Goal: Transaction & Acquisition: Purchase product/service

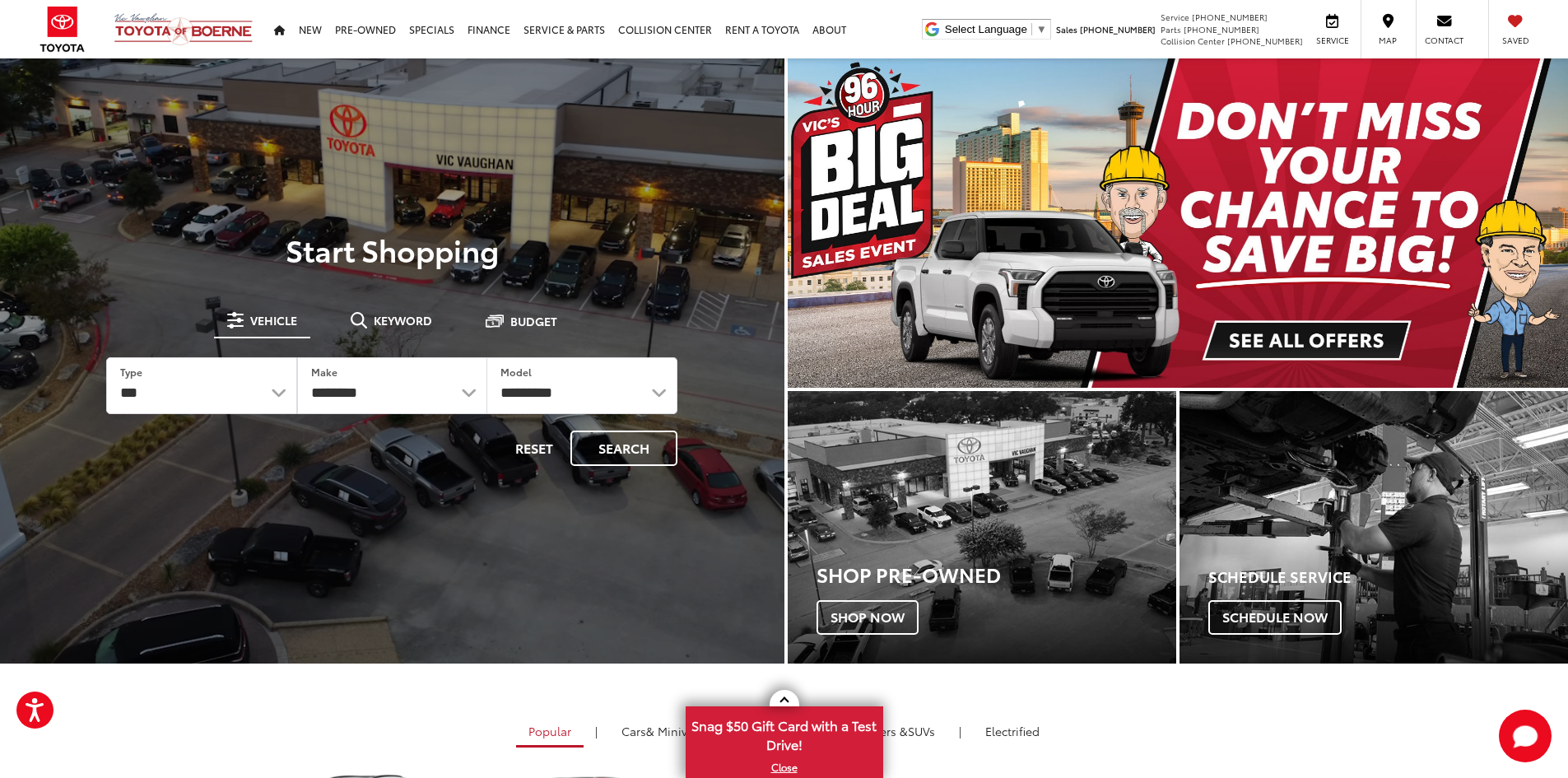
click at [412, 318] on span "Keyword" at bounding box center [402, 321] width 58 height 12
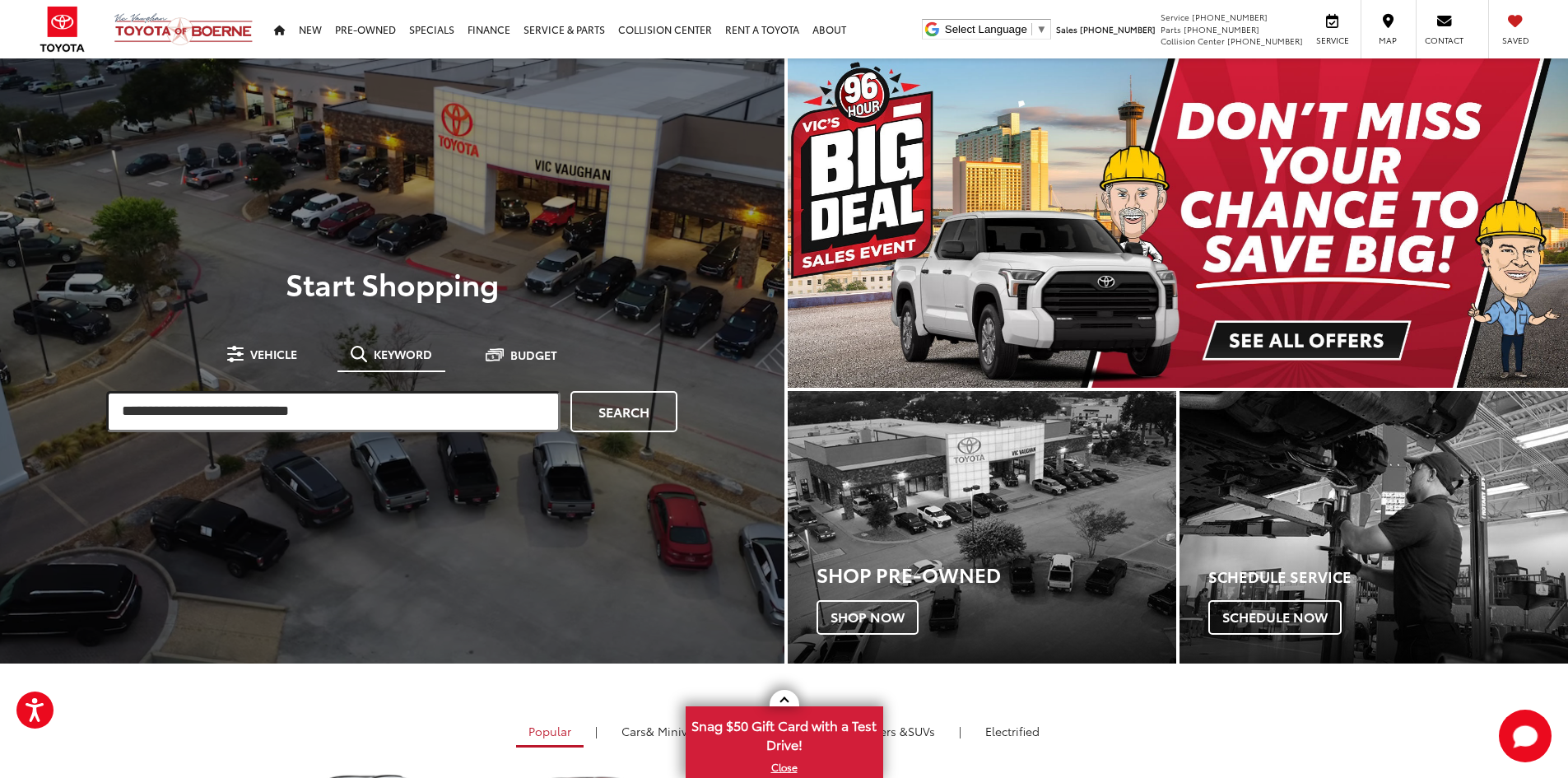
click at [323, 401] on input "search" at bounding box center [334, 412] width 455 height 41
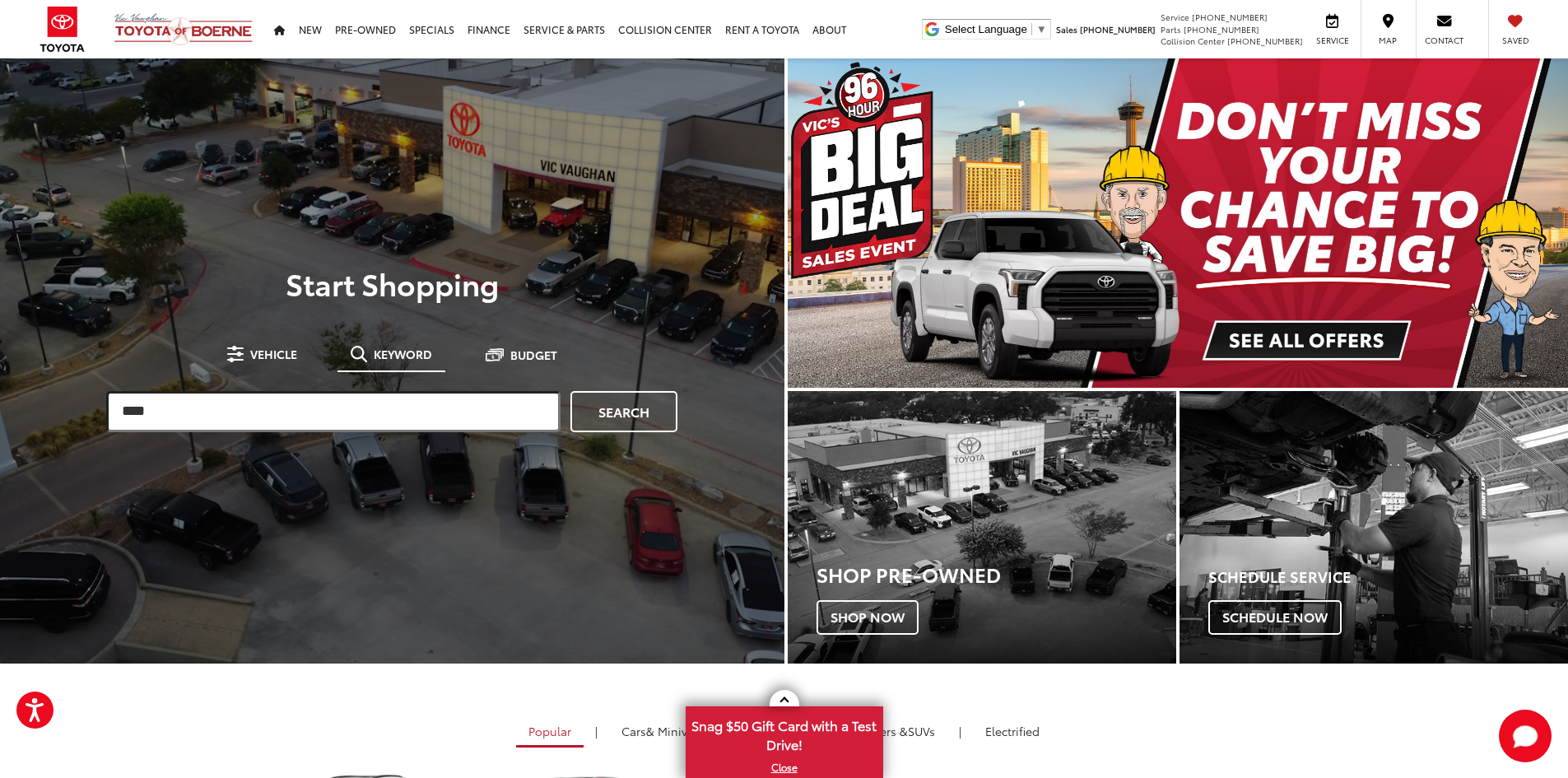
type input "****"
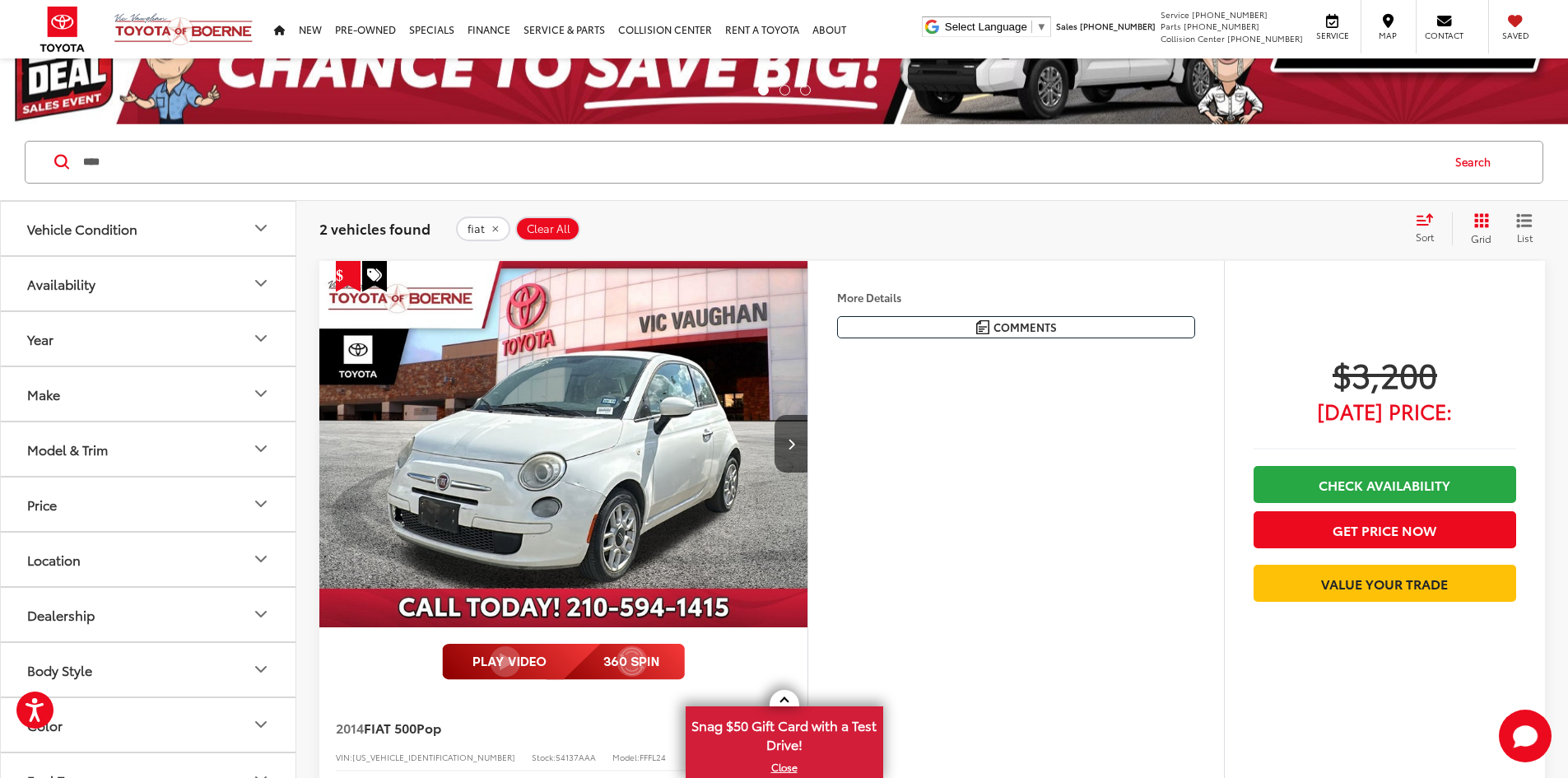
scroll to position [247, 0]
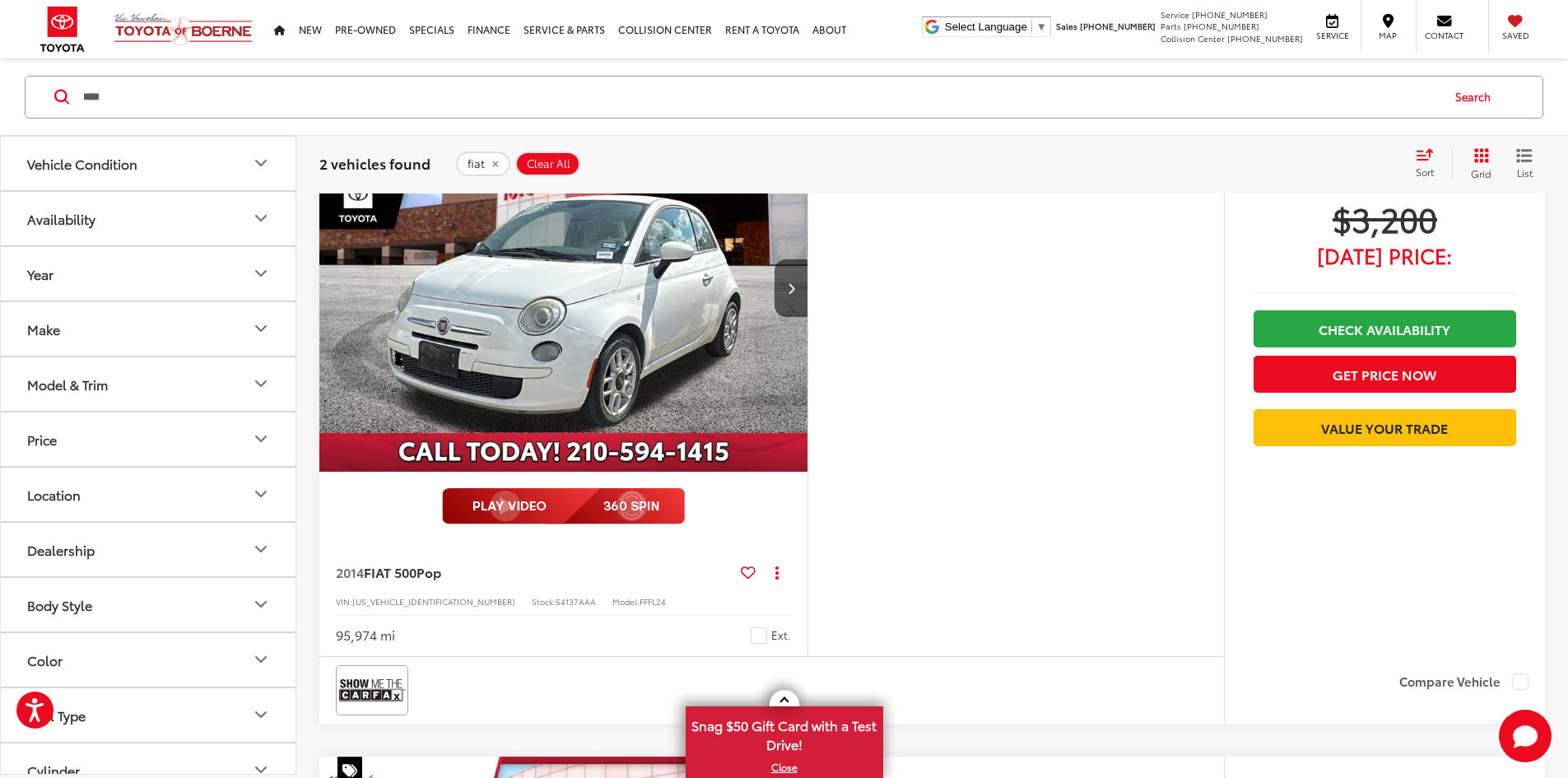
click at [648, 373] on img "2014 FIAT 500 Pop 0" at bounding box center [564, 289] width 490 height 368
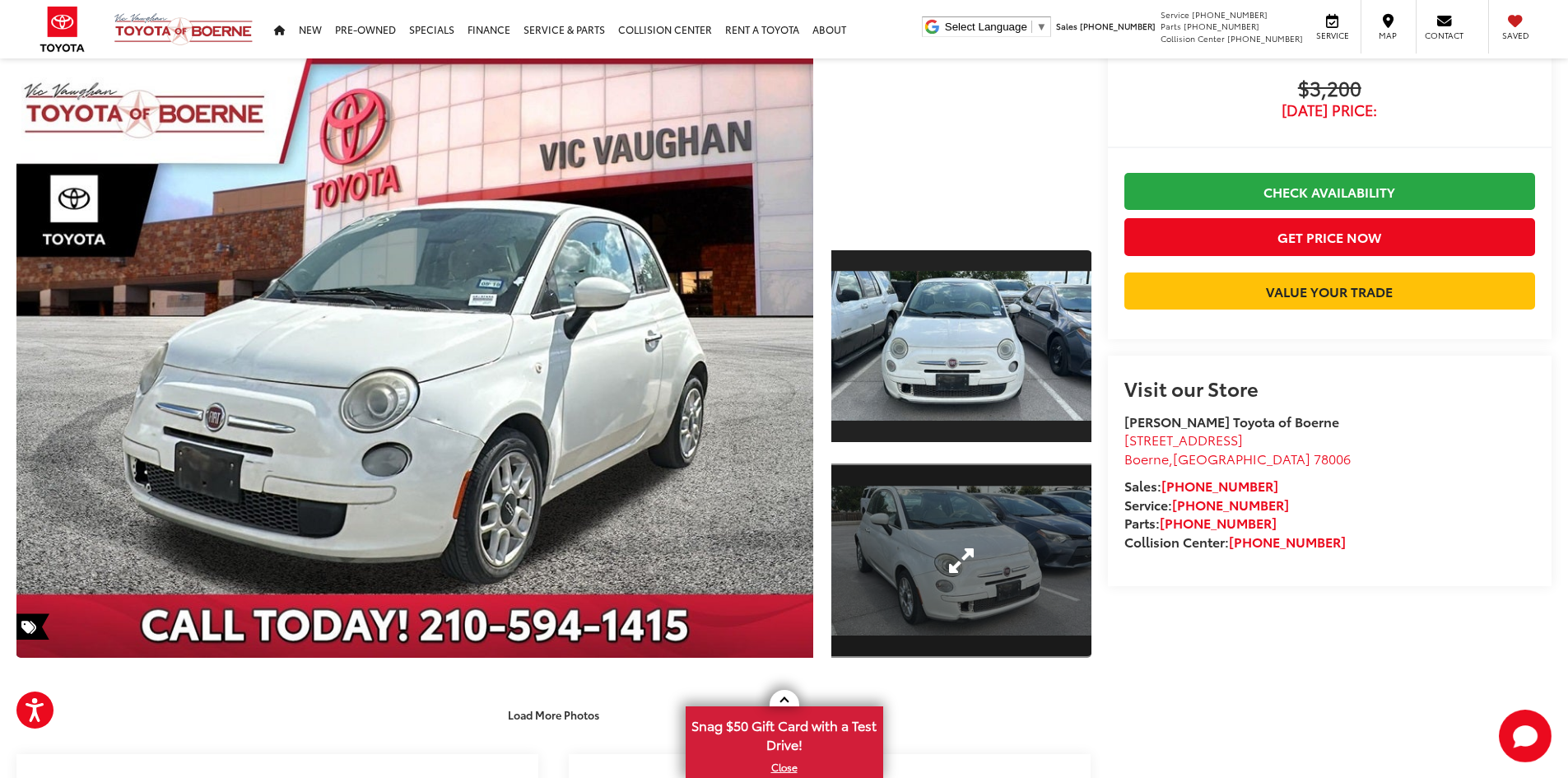
scroll to position [247, 0]
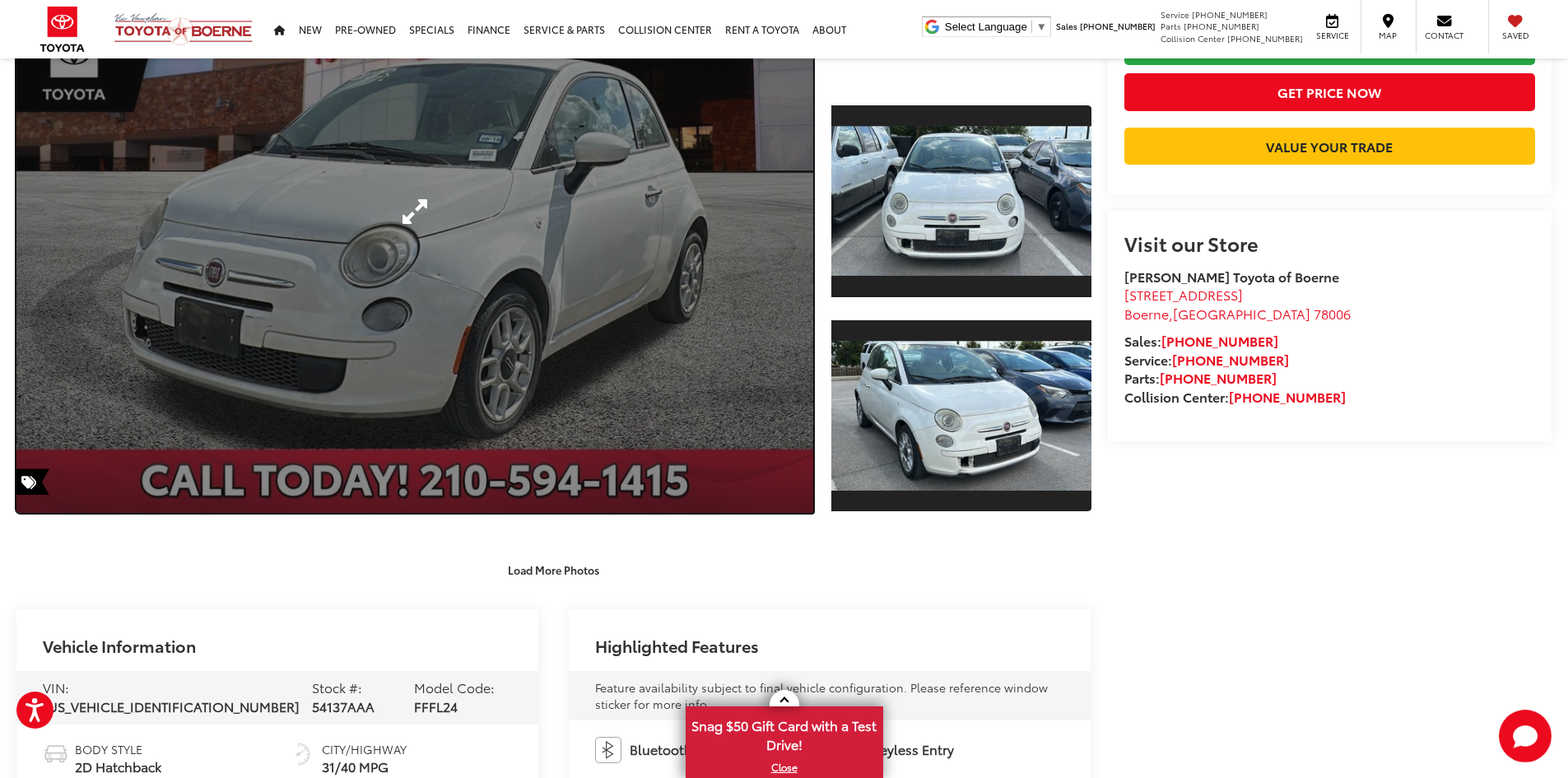
click at [604, 135] on link "Expand Photo 0" at bounding box center [414, 211] width 797 height 603
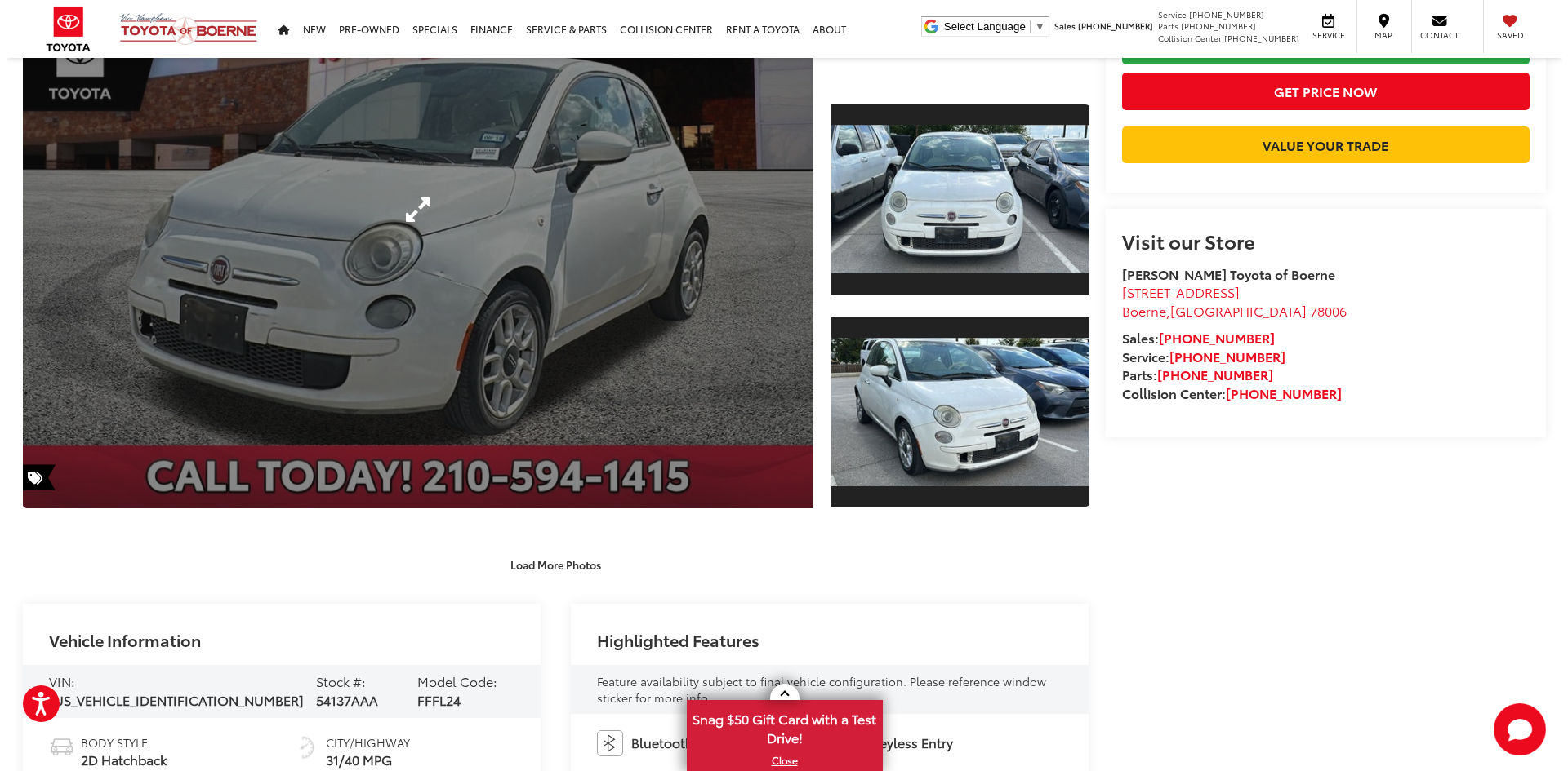
scroll to position [250, 0]
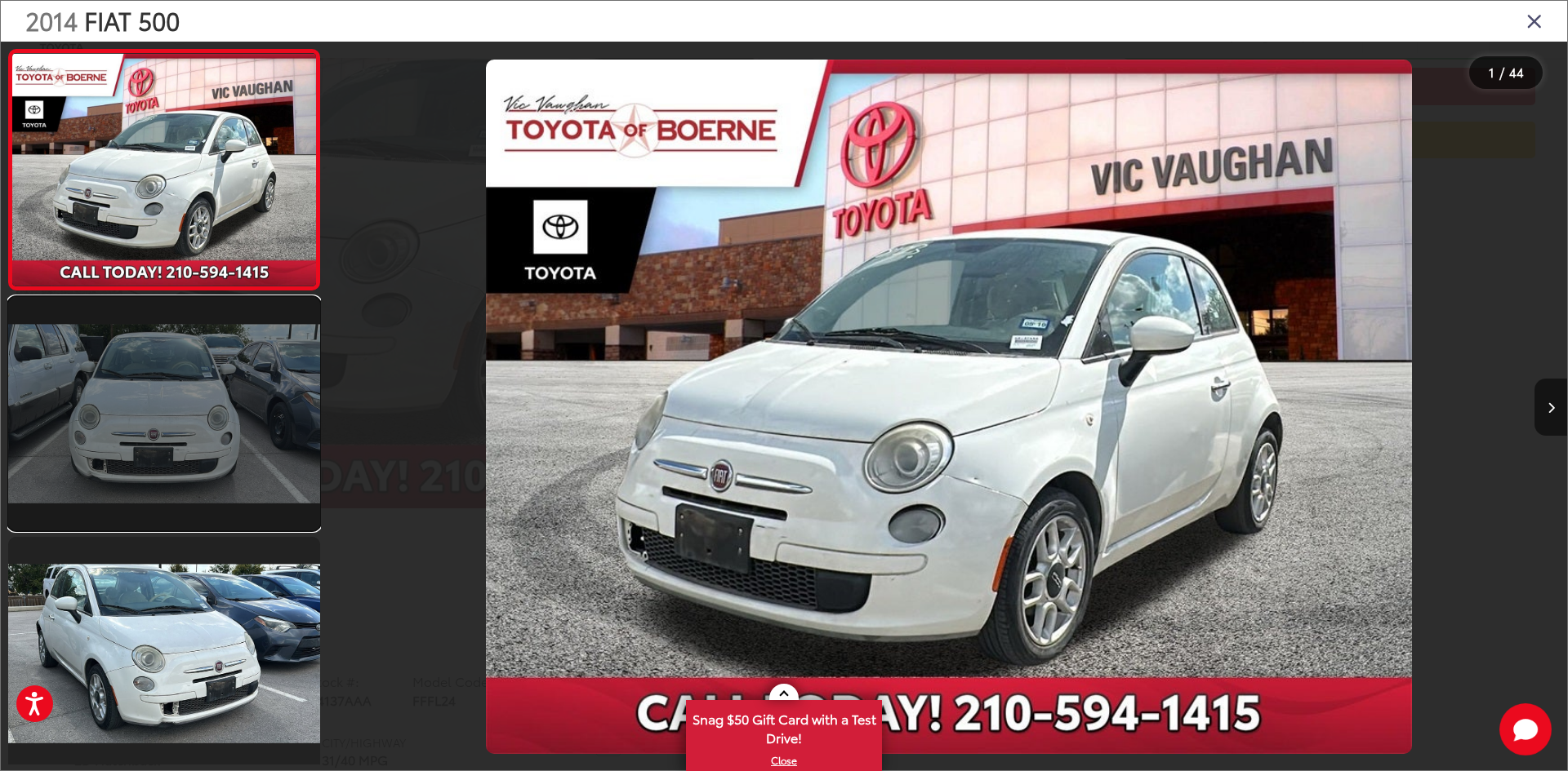
click at [213, 386] on link at bounding box center [164, 413] width 312 height 234
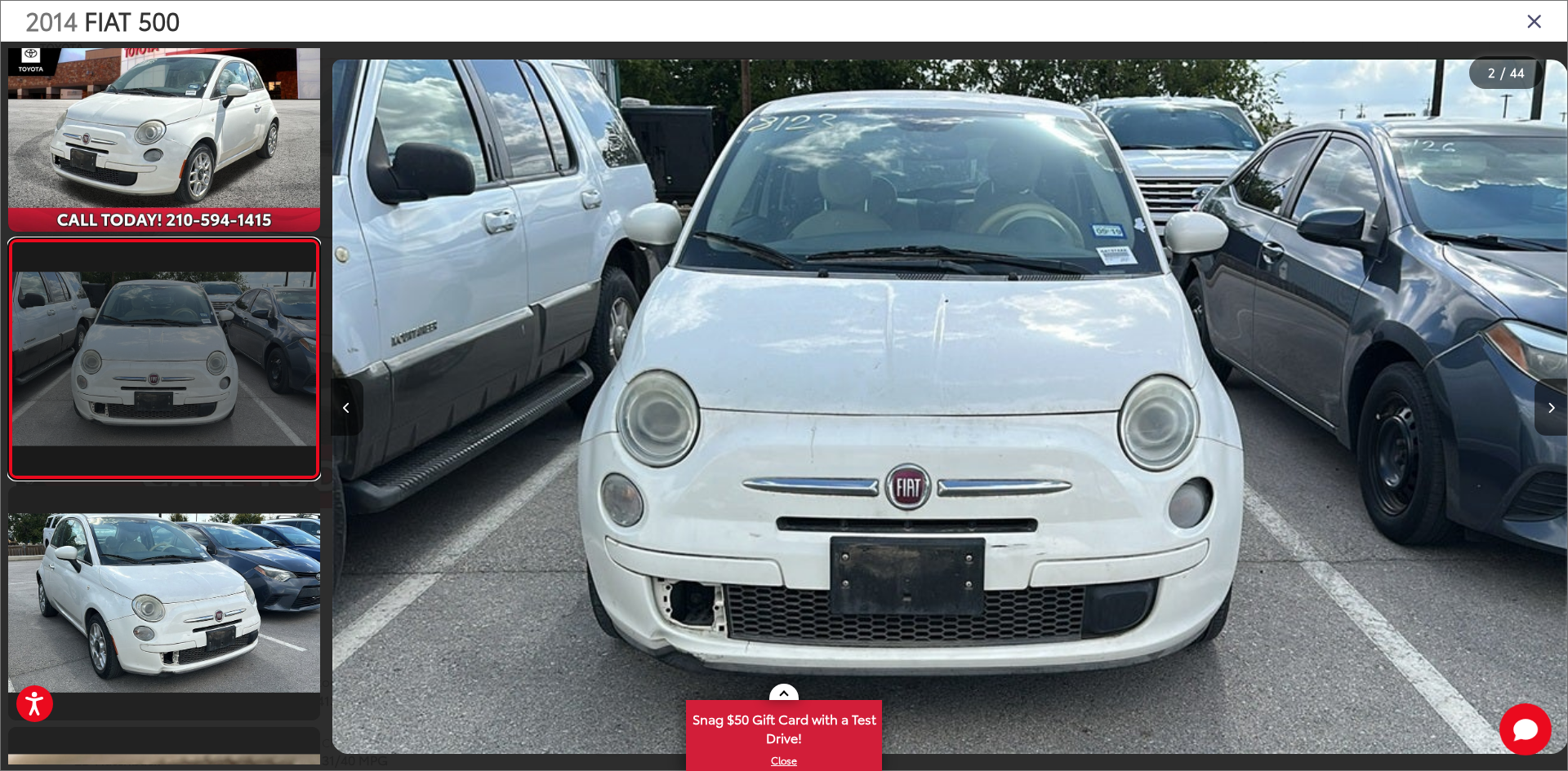
scroll to position [0, 1236]
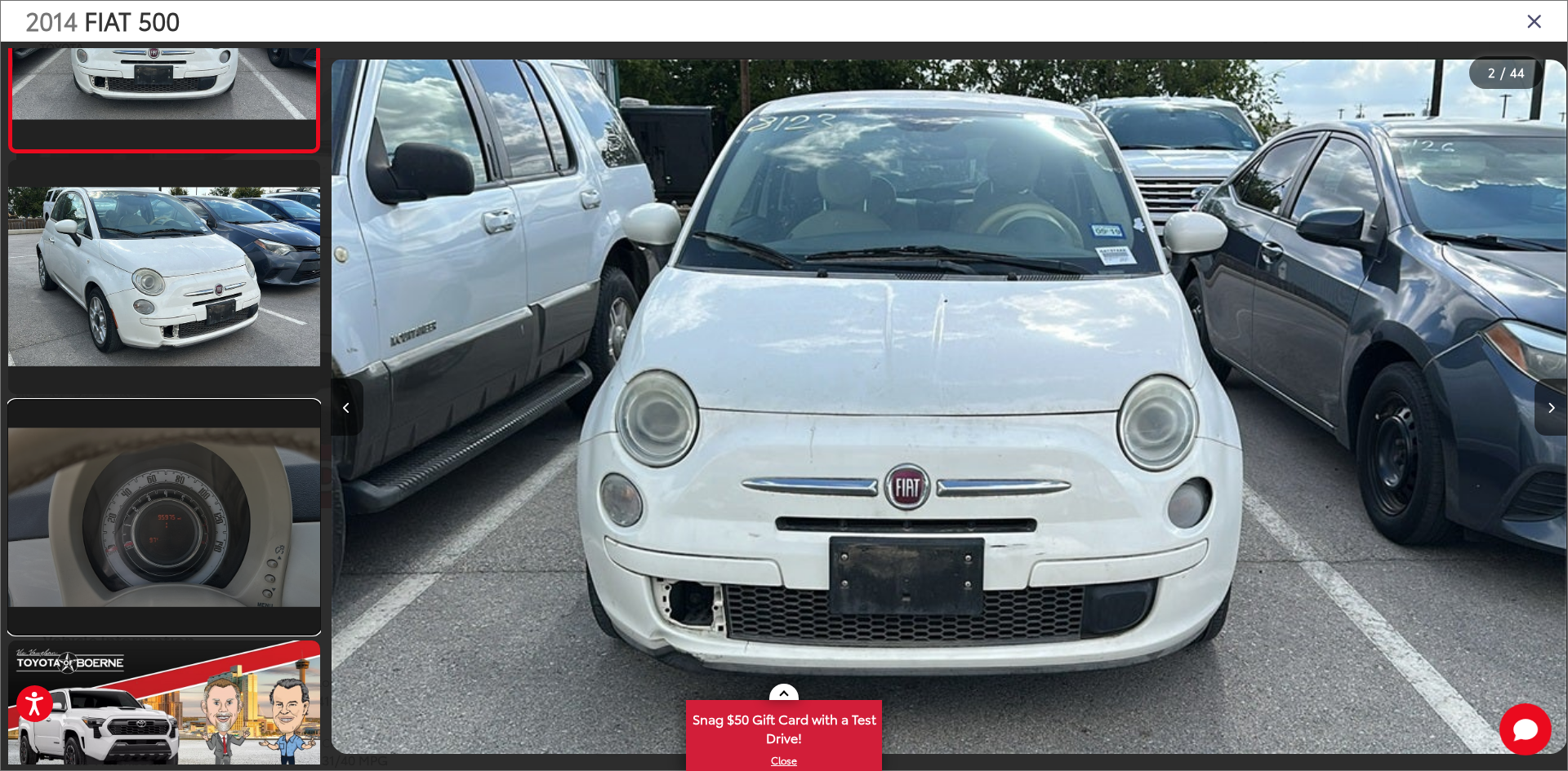
click at [208, 456] on link at bounding box center [164, 517] width 312 height 234
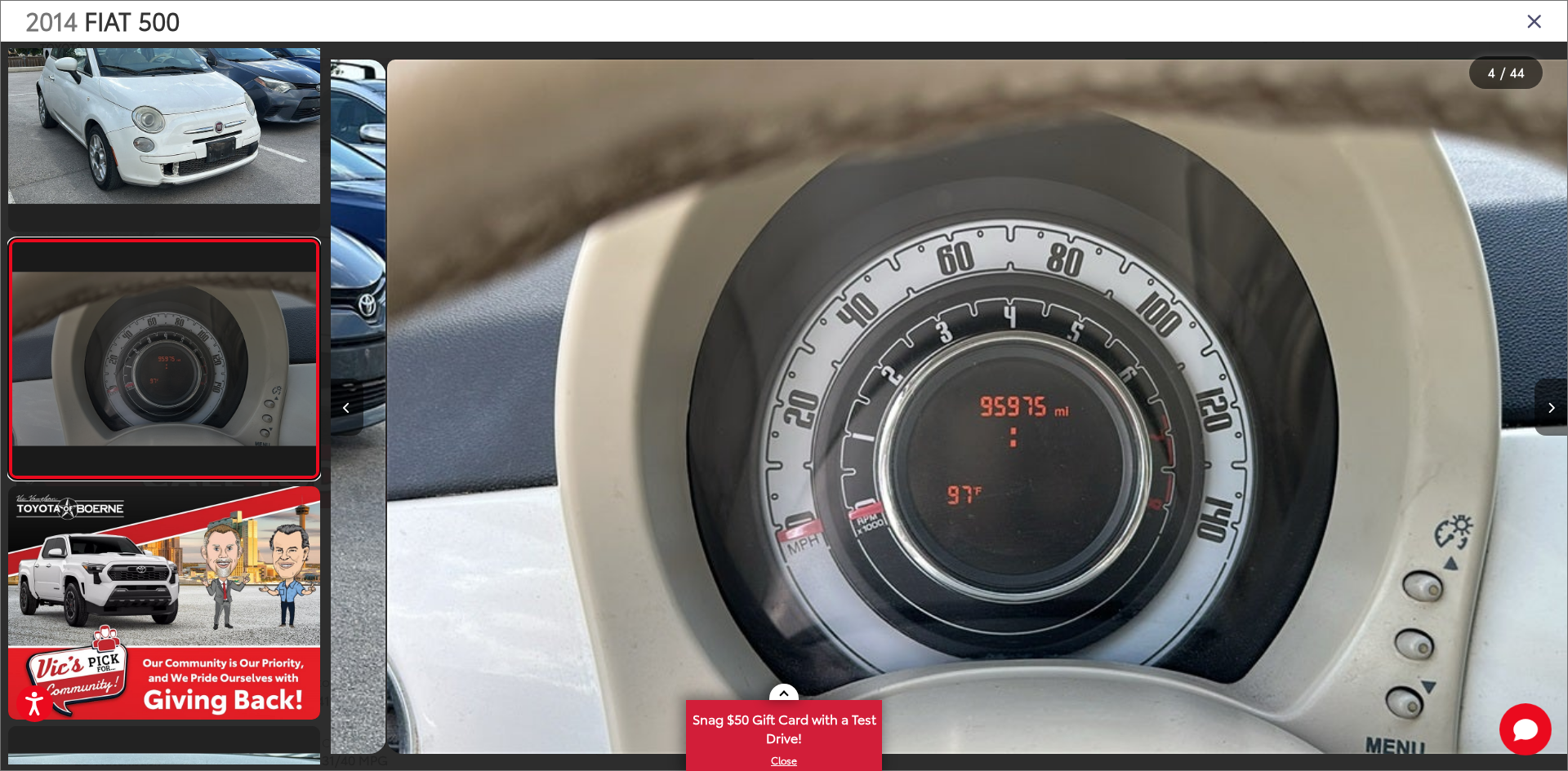
scroll to position [0, 3710]
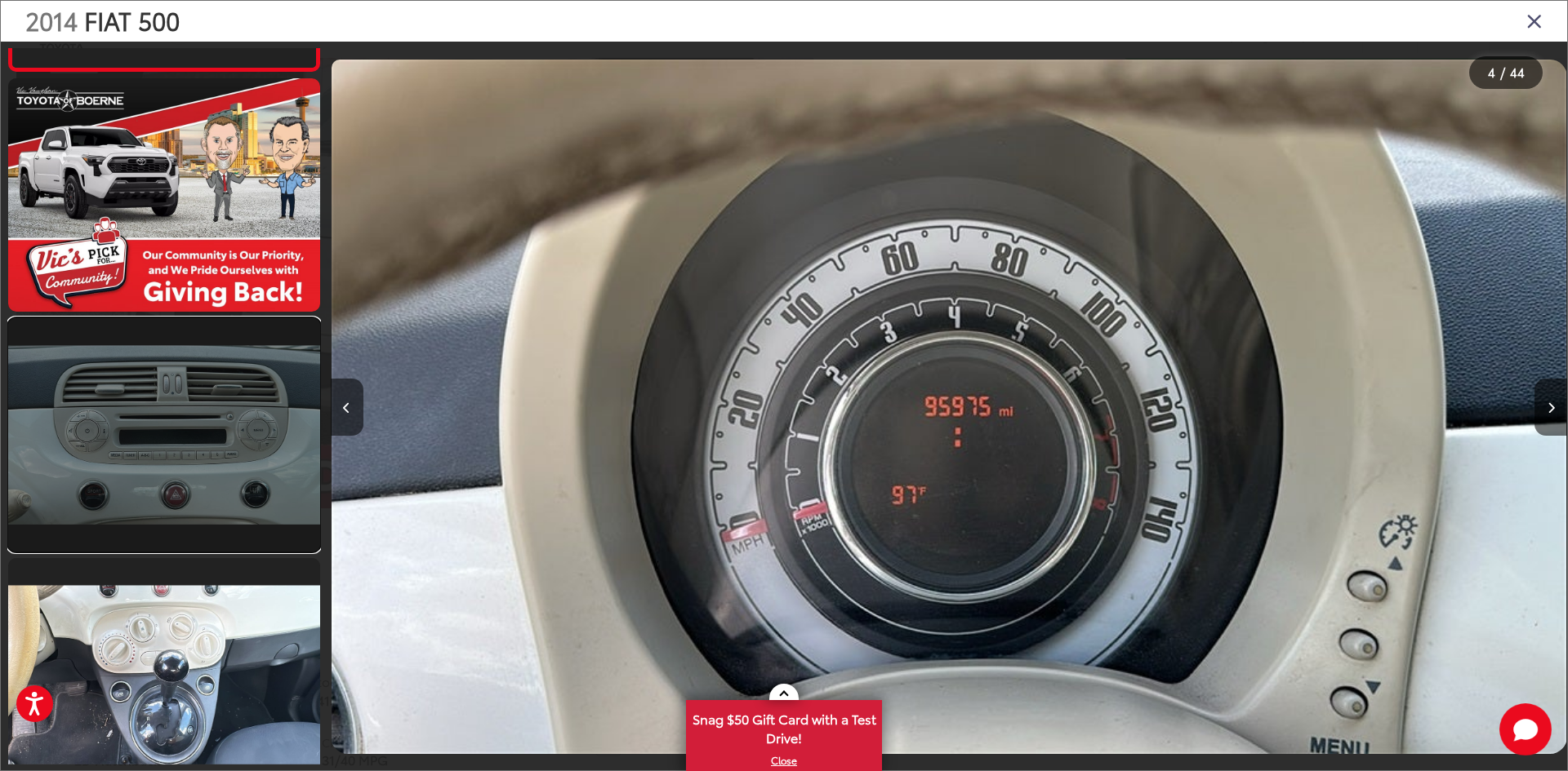
click at [214, 463] on link at bounding box center [164, 435] width 312 height 234
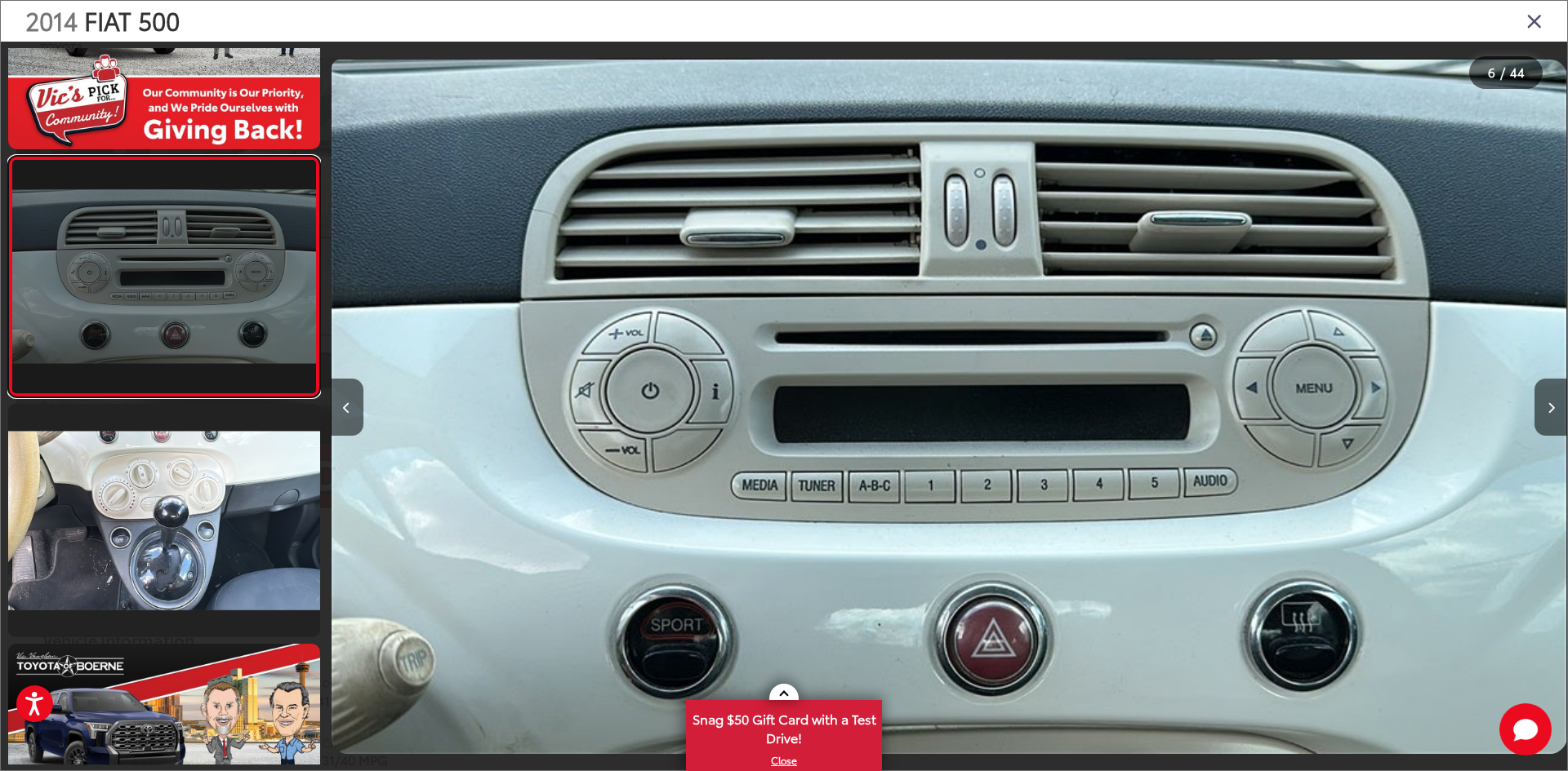
scroll to position [1174, 0]
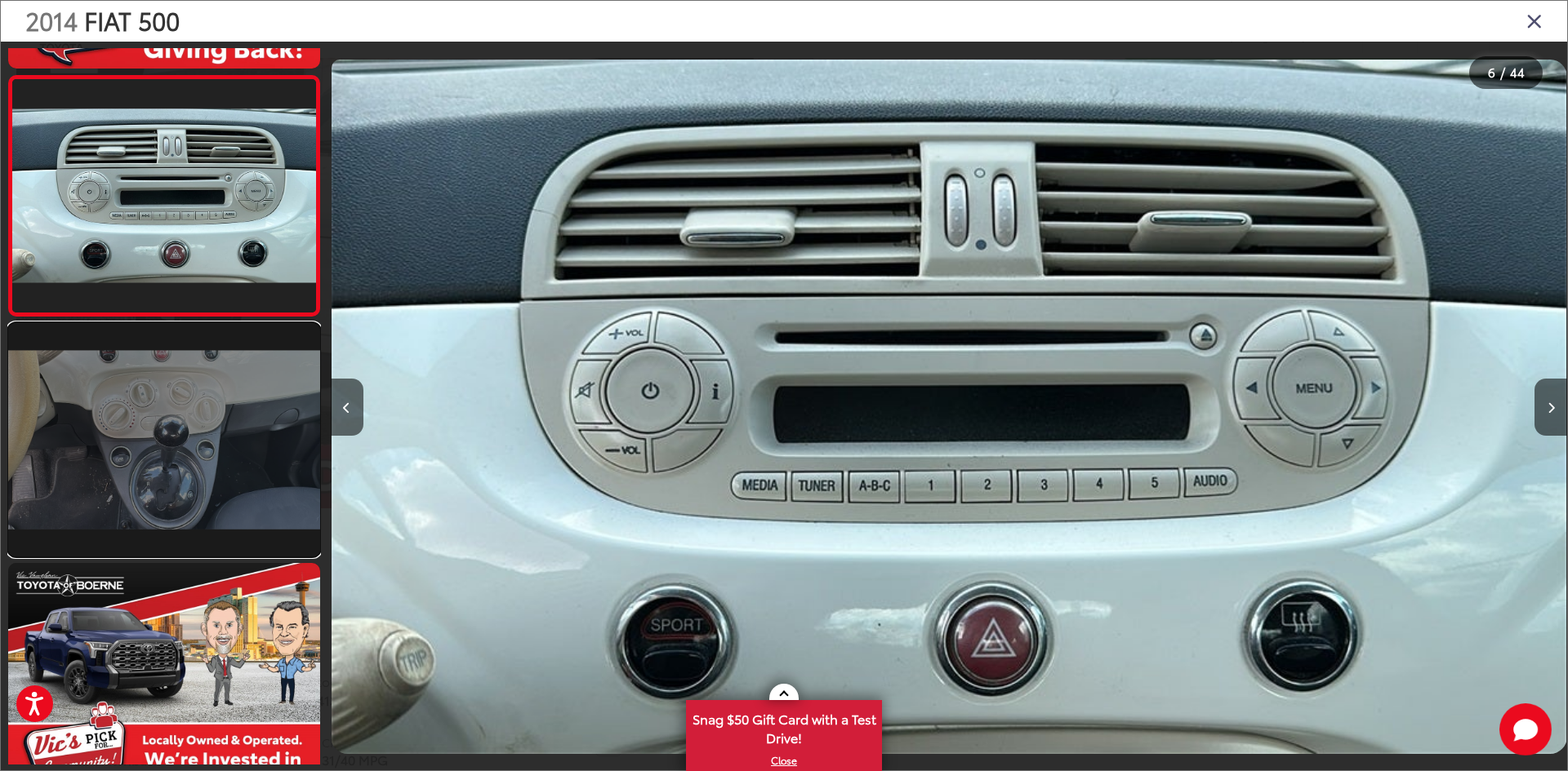
click at [222, 457] on link at bounding box center [164, 440] width 312 height 234
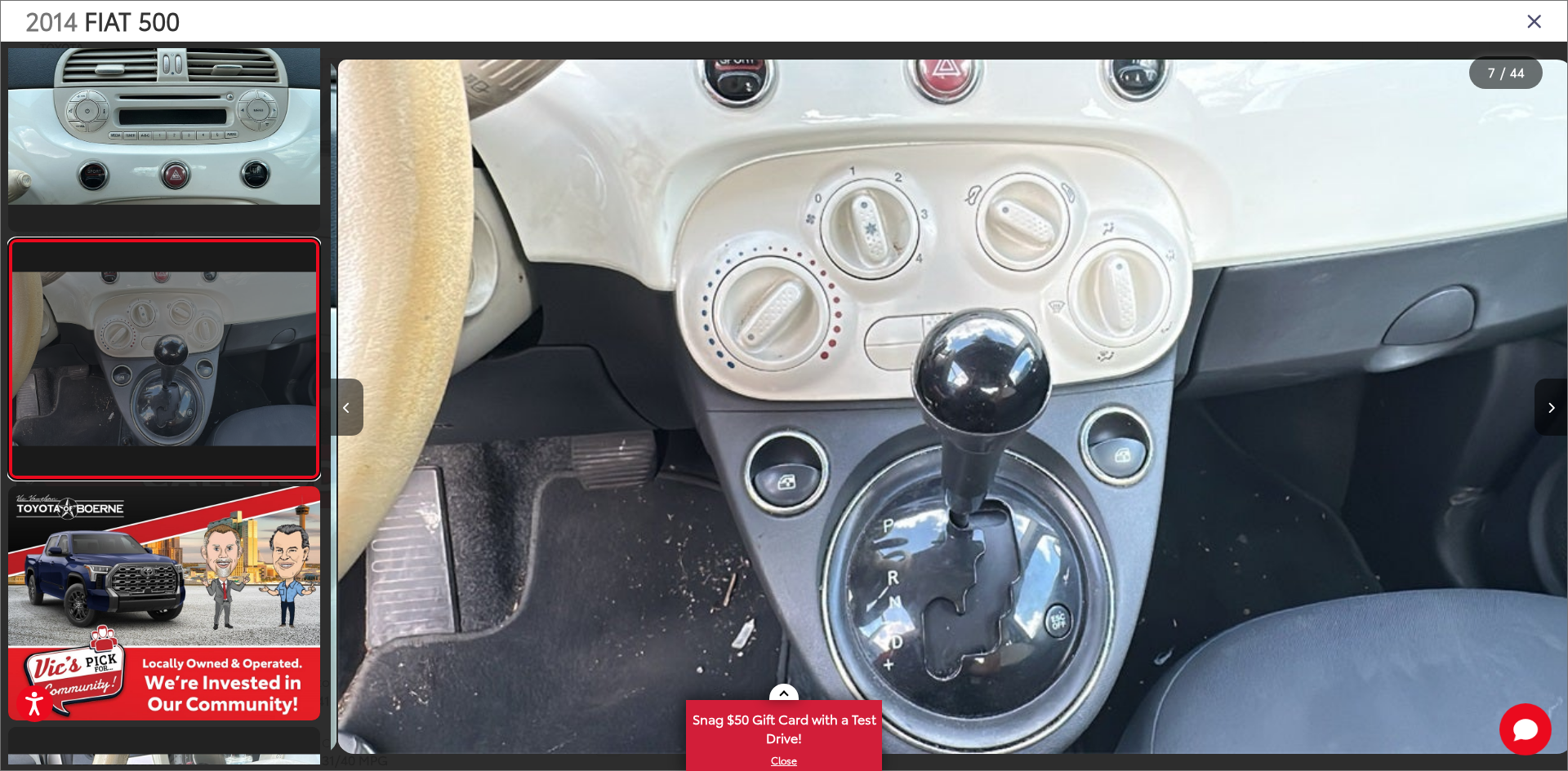
scroll to position [0, 7420]
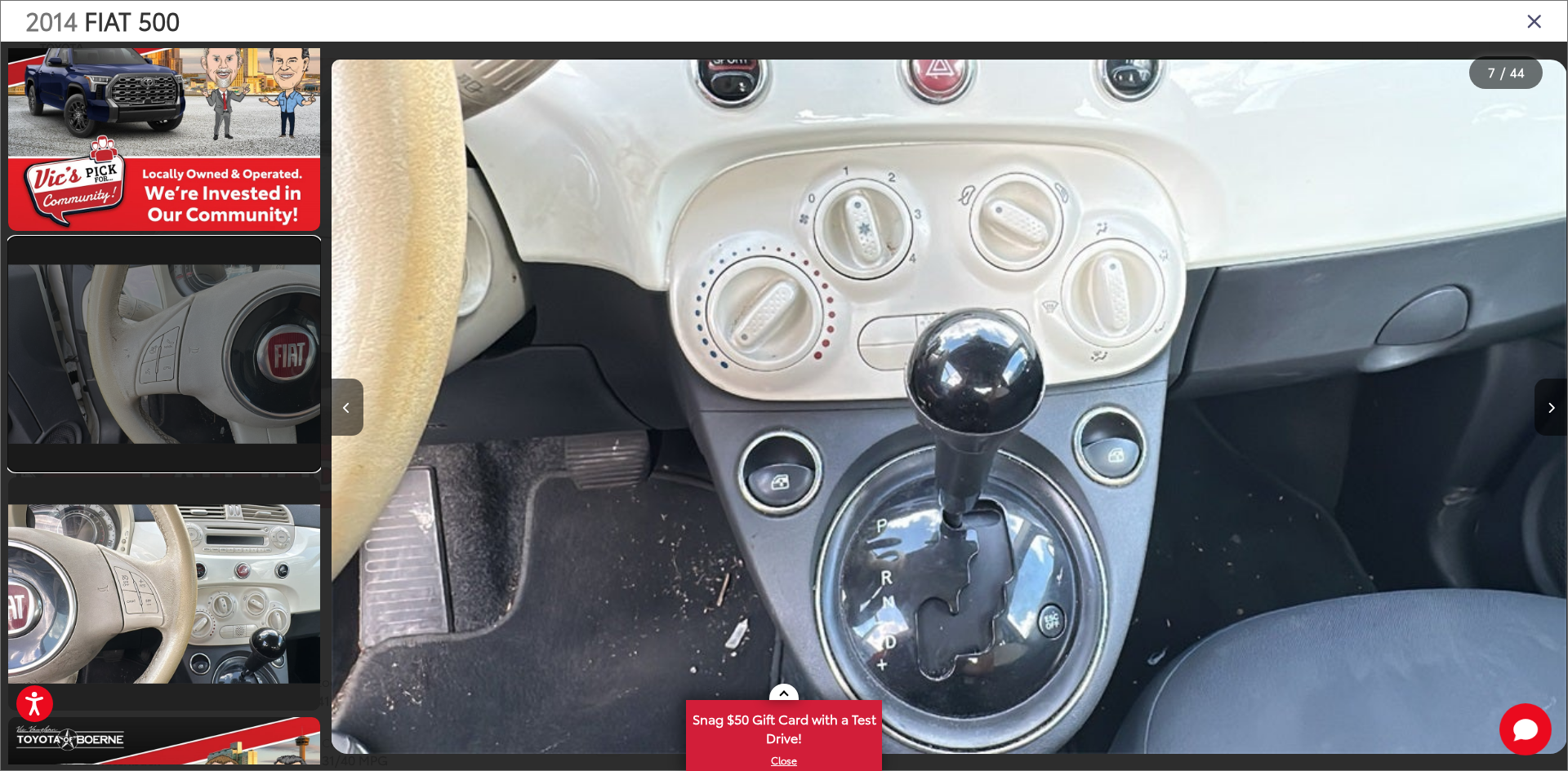
click at [258, 401] on link at bounding box center [164, 354] width 312 height 234
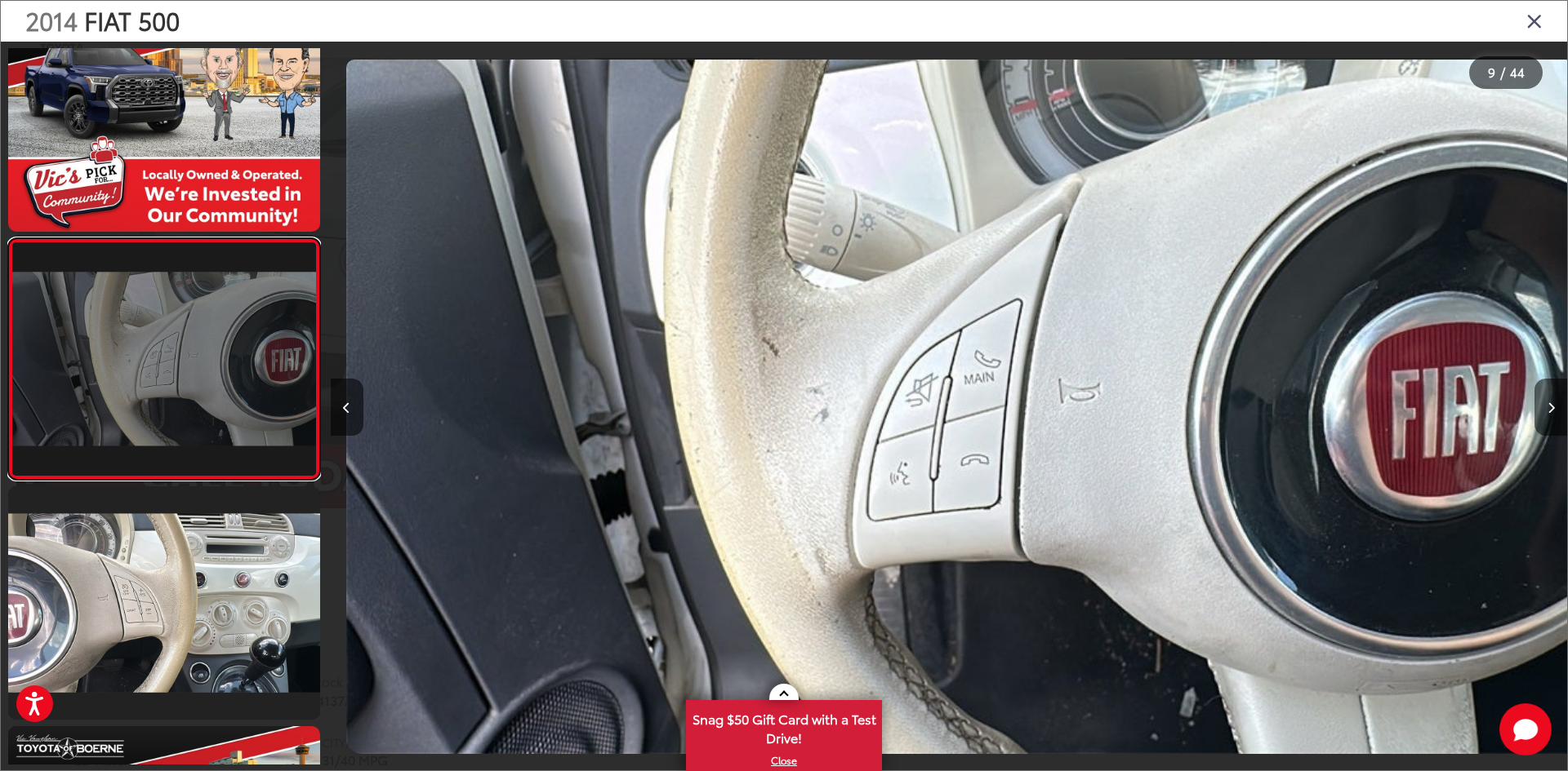
scroll to position [0, 9893]
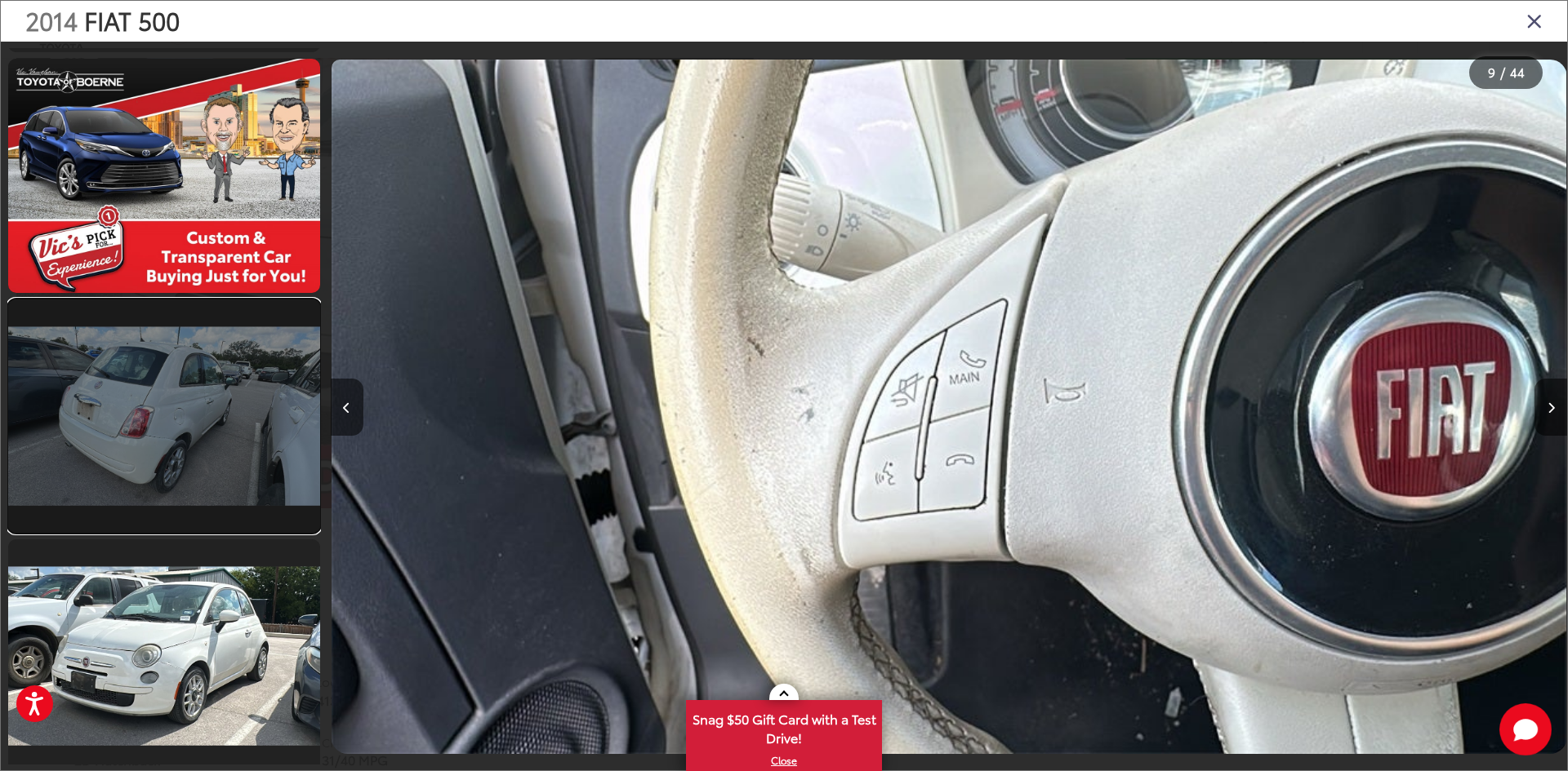
click at [226, 414] on link at bounding box center [164, 416] width 312 height 234
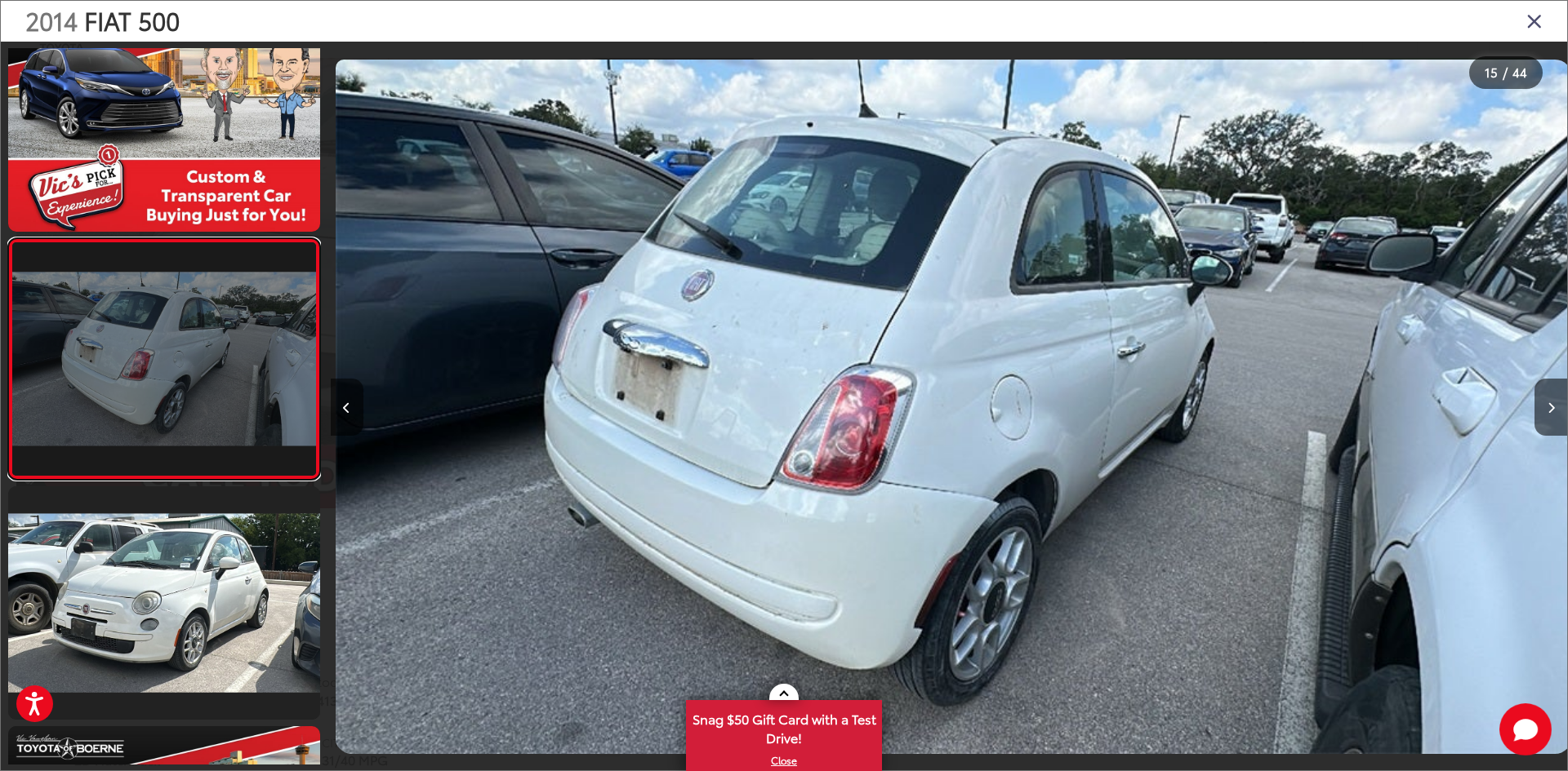
scroll to position [0, 17313]
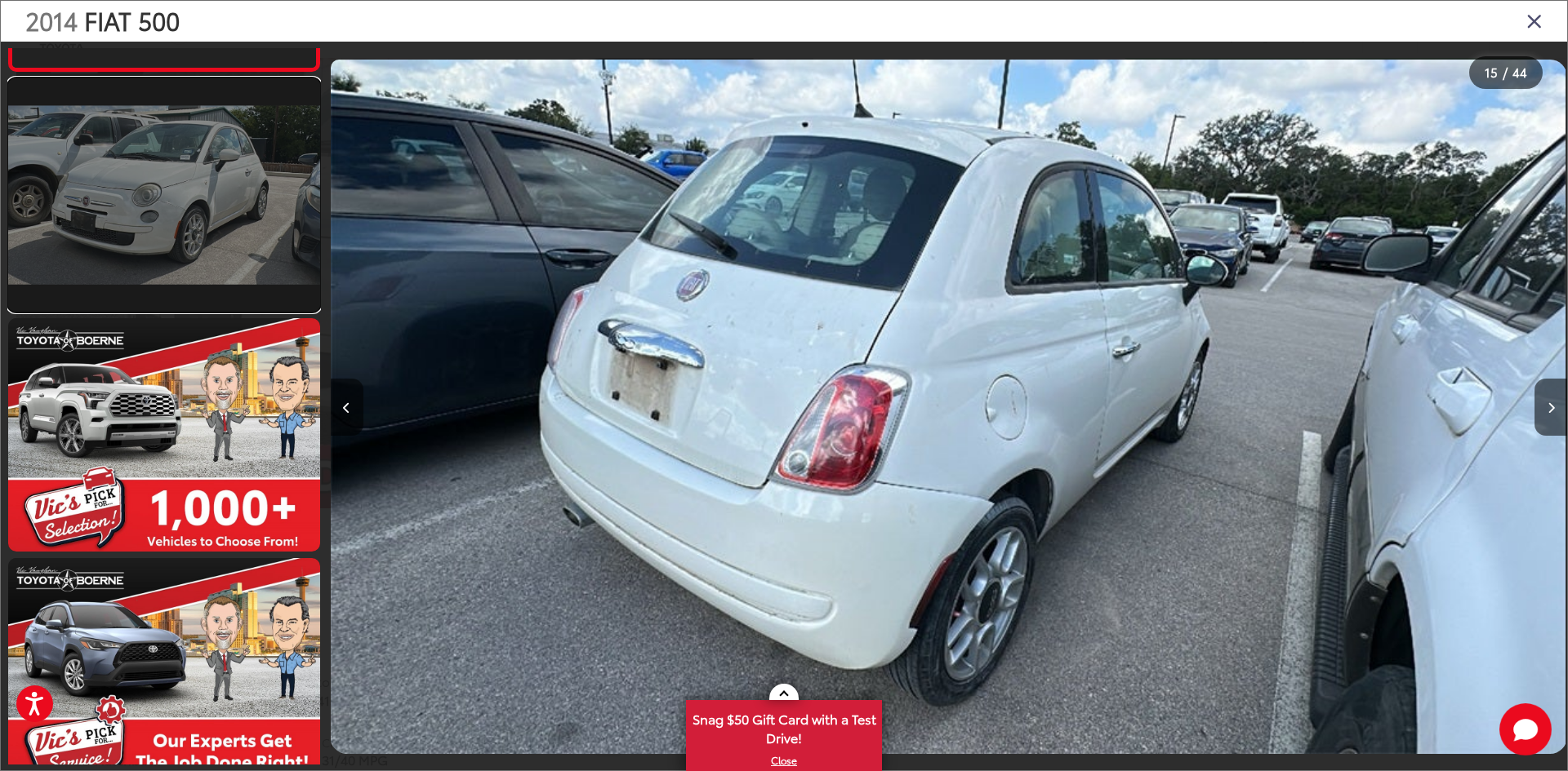
click at [241, 236] on link at bounding box center [164, 194] width 312 height 234
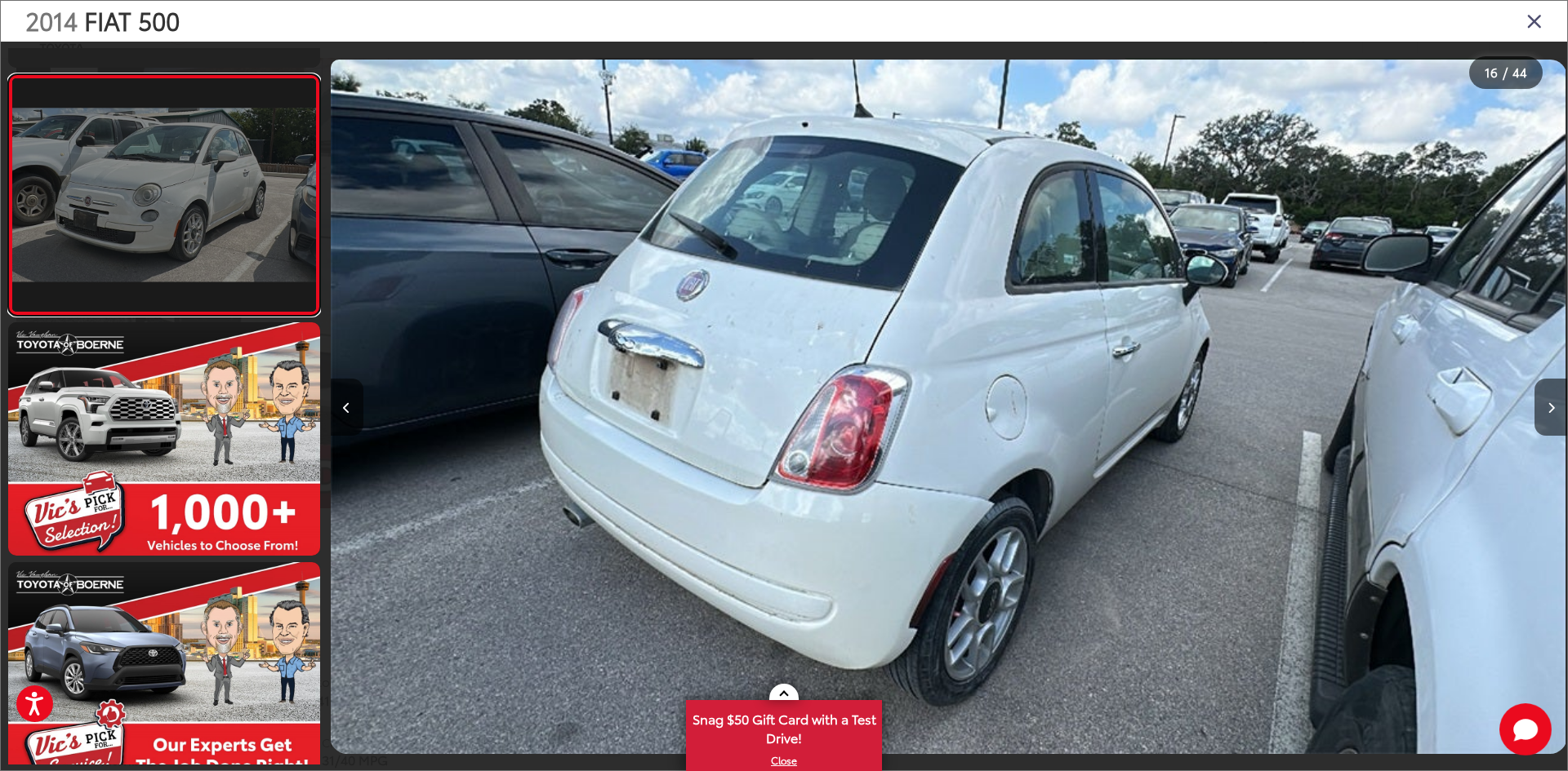
scroll to position [0, 0]
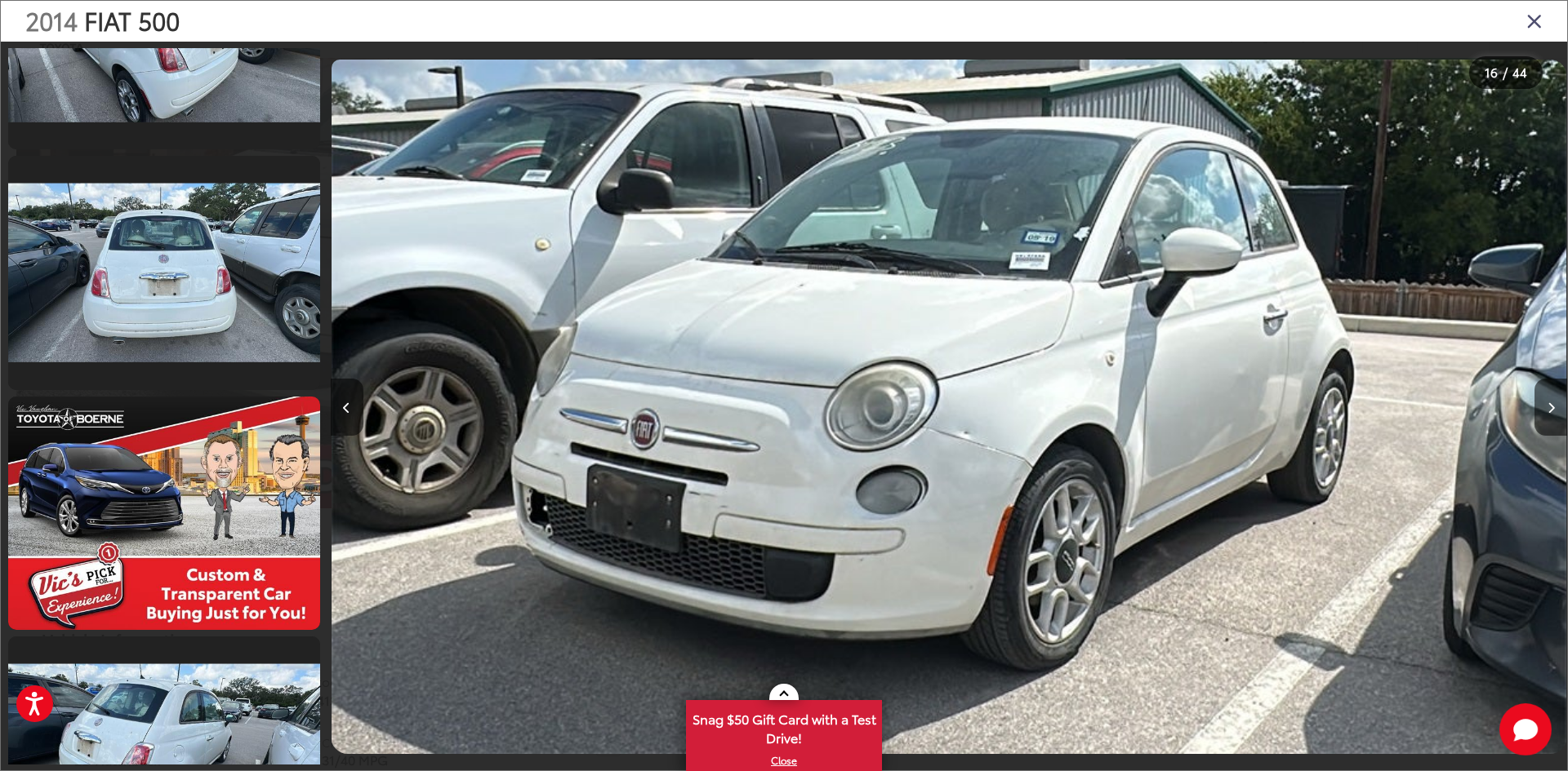
click at [1537, 18] on icon "Close gallery" at bounding box center [1534, 20] width 16 height 21
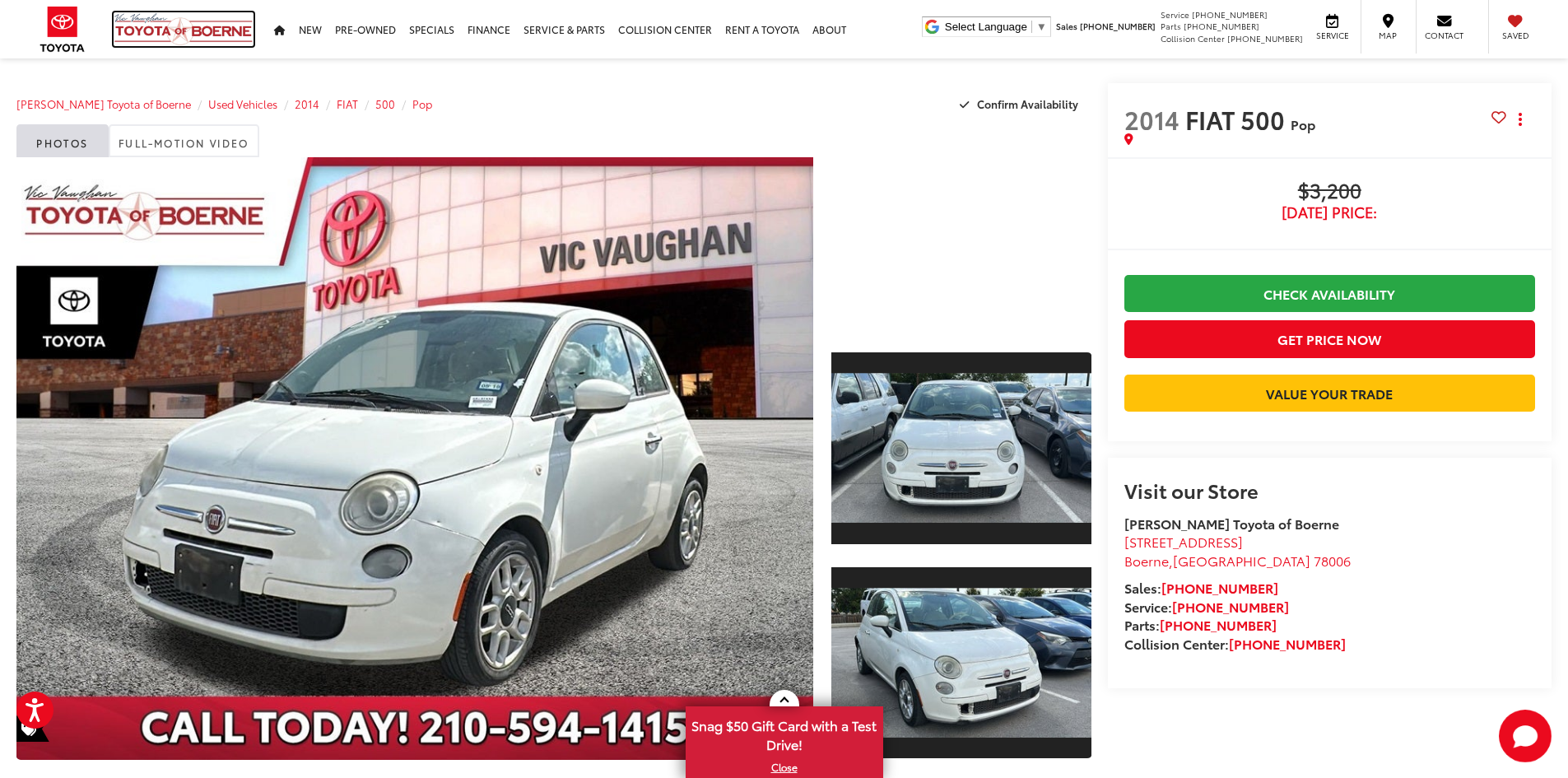
drag, startPoint x: 173, startPoint y: 21, endPoint x: 261, endPoint y: 0, distance: 90.5
click at [174, 21] on img at bounding box center [183, 30] width 140 height 34
